Goal: Find specific page/section

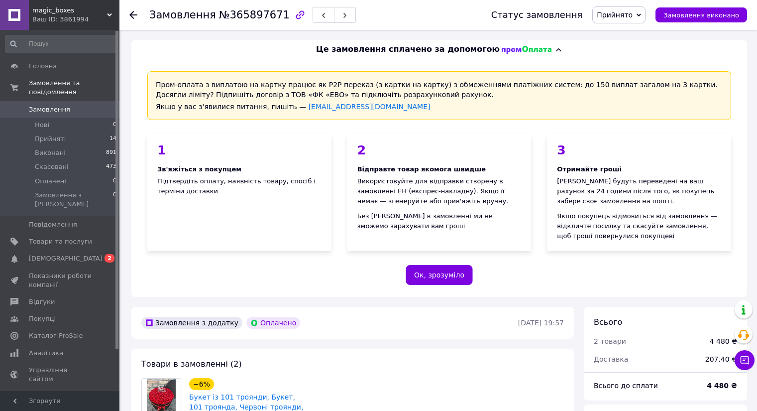
scroll to position [44, 0]
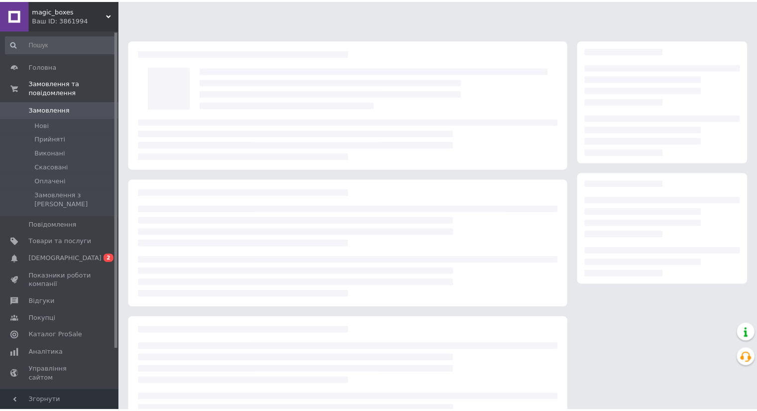
scroll to position [44, 0]
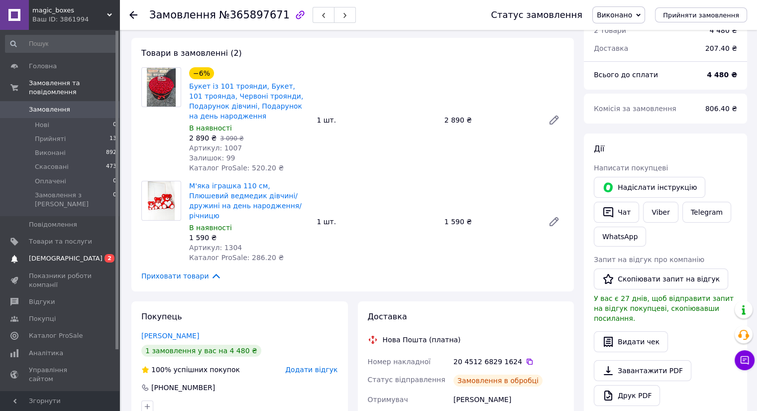
click at [59, 250] on link "[DEMOGRAPHIC_DATA] 0 2" at bounding box center [61, 258] width 122 height 17
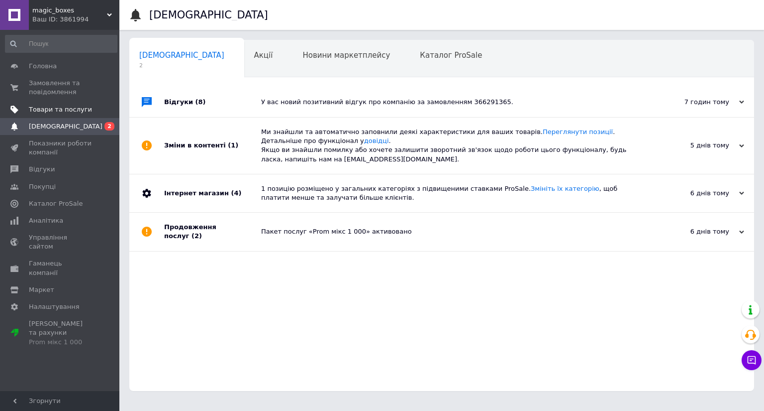
click at [52, 108] on span "Товари та послуги" at bounding box center [60, 109] width 63 height 9
